Goal: Transaction & Acquisition: Book appointment/travel/reservation

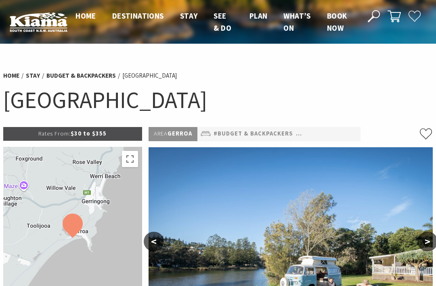
select select "3"
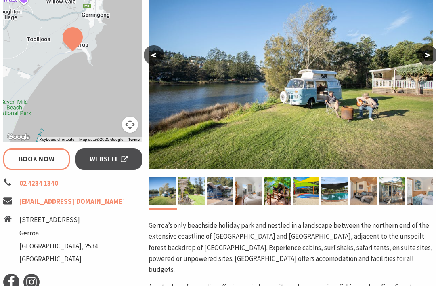
scroll to position [187, 0]
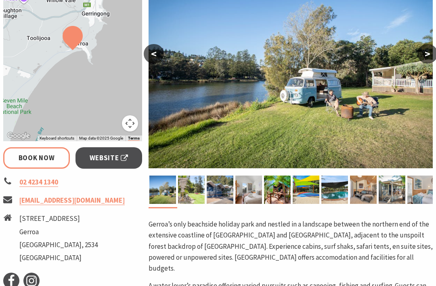
click at [54, 158] on link "Book Now" at bounding box center [36, 157] width 67 height 21
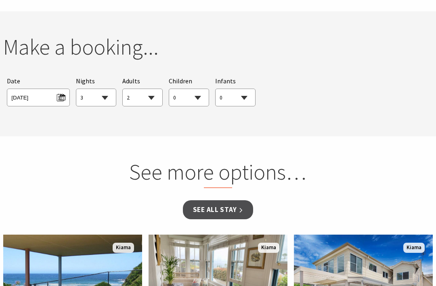
scroll to position [773, 0]
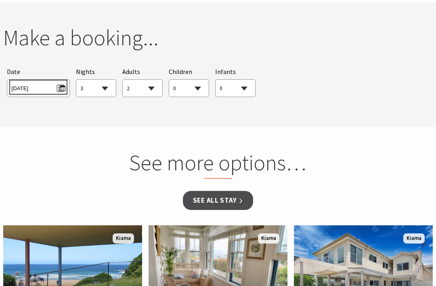
click at [61, 84] on span "[DATE]" at bounding box center [38, 87] width 54 height 11
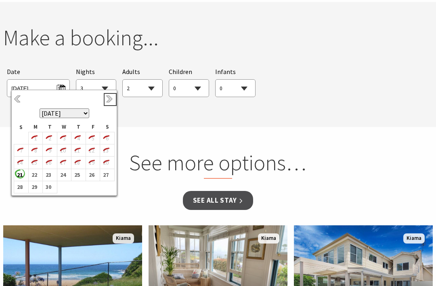
click at [111, 97] on link "Next" at bounding box center [110, 99] width 9 height 9
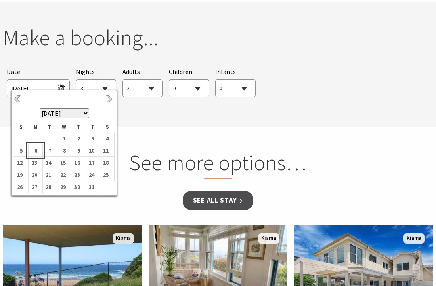
click at [38, 150] on b "6" at bounding box center [34, 150] width 11 height 11
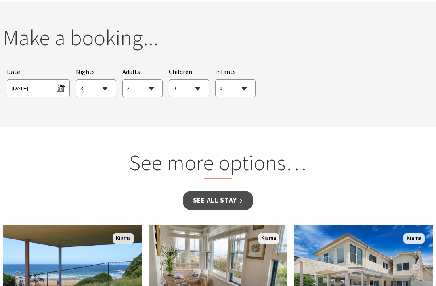
click at [159, 88] on select "0 1 2 3 4 5 6 7 8 9 10 11 12 13 14 15 16 17 18 19 20 21 22 23 24 25 26 27 28 29…" at bounding box center [143, 89] width 40 height 18
select select "1"
click at [201, 88] on select "0 1 2 3 4 5 6 7 8 9 10 11 12 13 14 15 16 17 18 19 20 21 22 23 24 25 26 27 28 29…" at bounding box center [189, 89] width 40 height 18
select select "2"
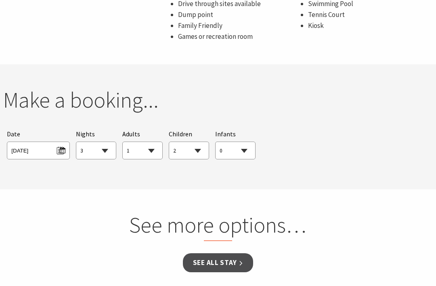
scroll to position [738, 0]
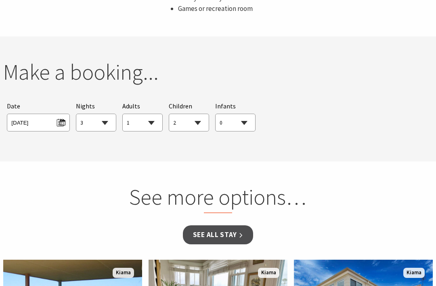
click at [333, 123] on div "Searching for Accommodation Tours Events Car Hire Packages Date [DATE] Nights 1…" at bounding box center [218, 116] width 430 height 38
click at [64, 118] on span "[DATE]" at bounding box center [38, 121] width 54 height 11
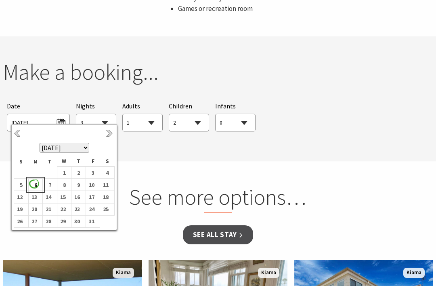
click at [40, 181] on td "6" at bounding box center [35, 185] width 15 height 12
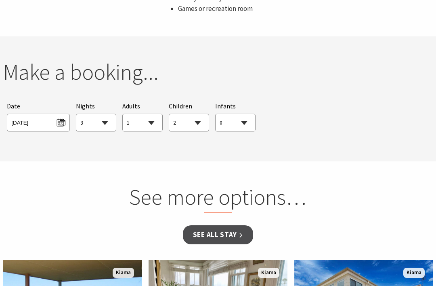
click at [173, 73] on h2 "Make a booking..." at bounding box center [218, 72] width 430 height 27
click at [234, 230] on link "See all Stay" at bounding box center [218, 234] width 70 height 19
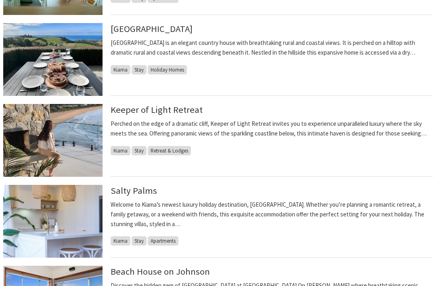
scroll to position [443, 0]
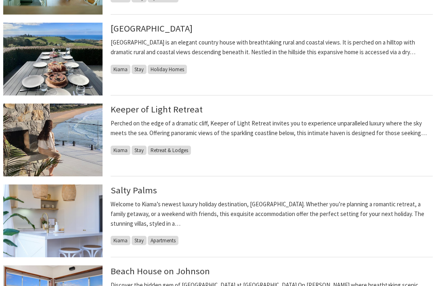
click at [92, 131] on img at bounding box center [52, 140] width 99 height 73
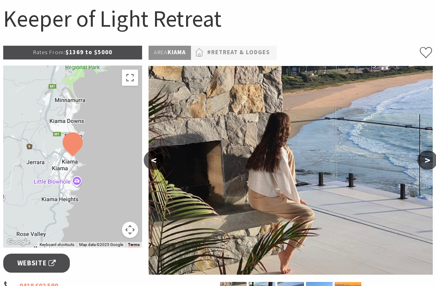
scroll to position [81, 0]
click at [432, 158] on button ">" at bounding box center [428, 159] width 20 height 19
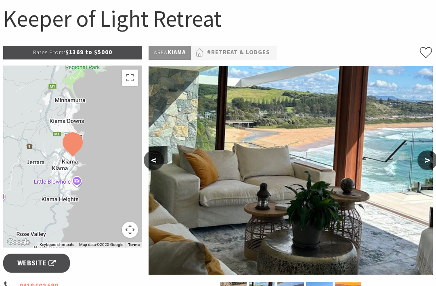
click at [427, 156] on button ">" at bounding box center [428, 159] width 20 height 19
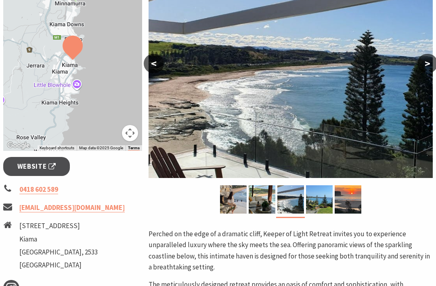
scroll to position [178, 0]
click at [424, 64] on button ">" at bounding box center [428, 63] width 20 height 19
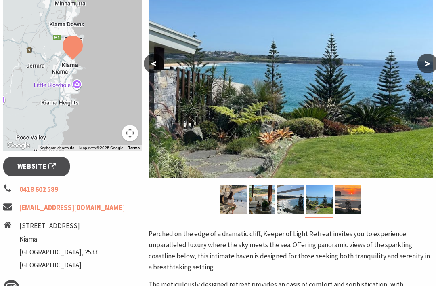
click at [421, 66] on button ">" at bounding box center [428, 63] width 20 height 19
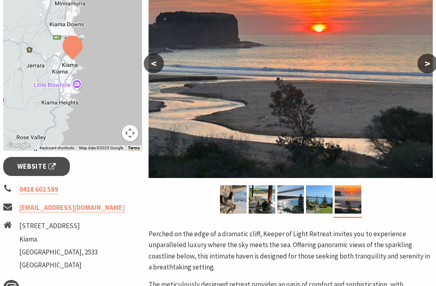
click at [421, 65] on button ">" at bounding box center [428, 63] width 20 height 19
click at [421, 68] on button ">" at bounding box center [428, 63] width 20 height 19
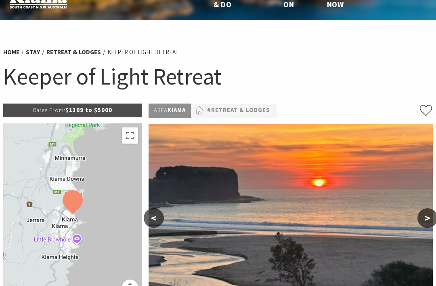
scroll to position [0, 0]
